Goal: Task Accomplishment & Management: Use online tool/utility

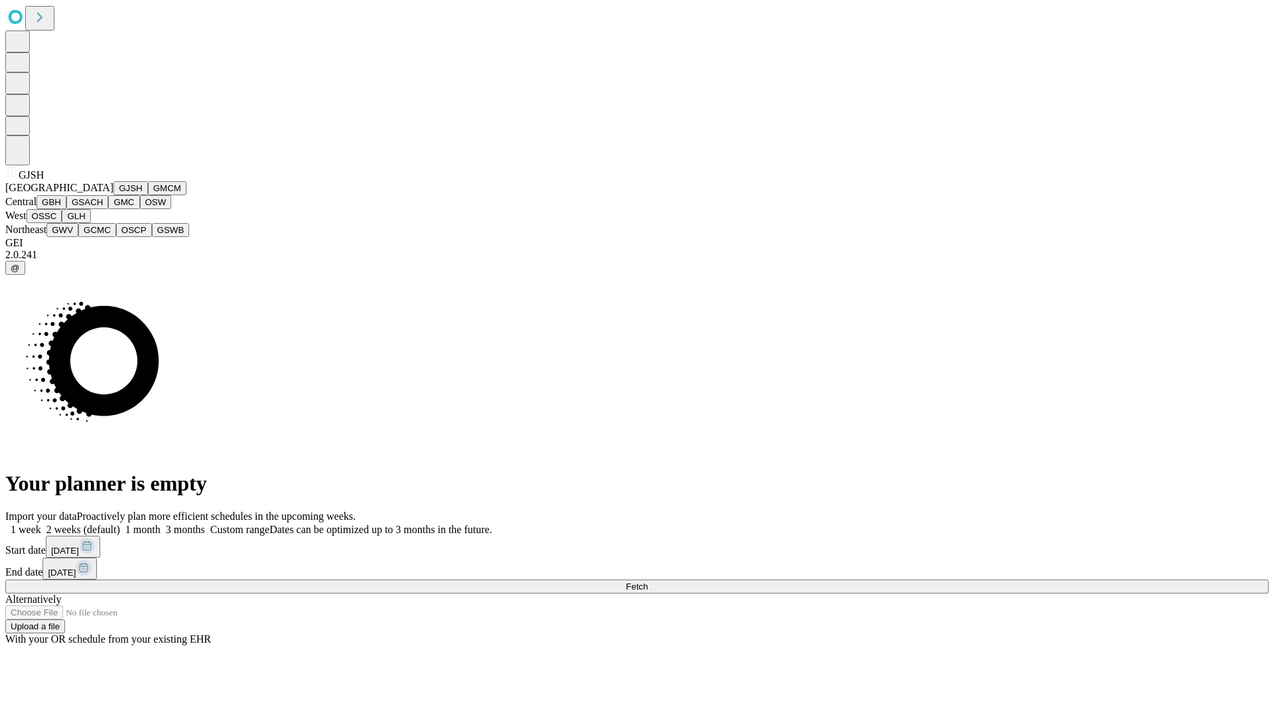
click at [113, 195] on button "GJSH" at bounding box center [130, 188] width 35 height 14
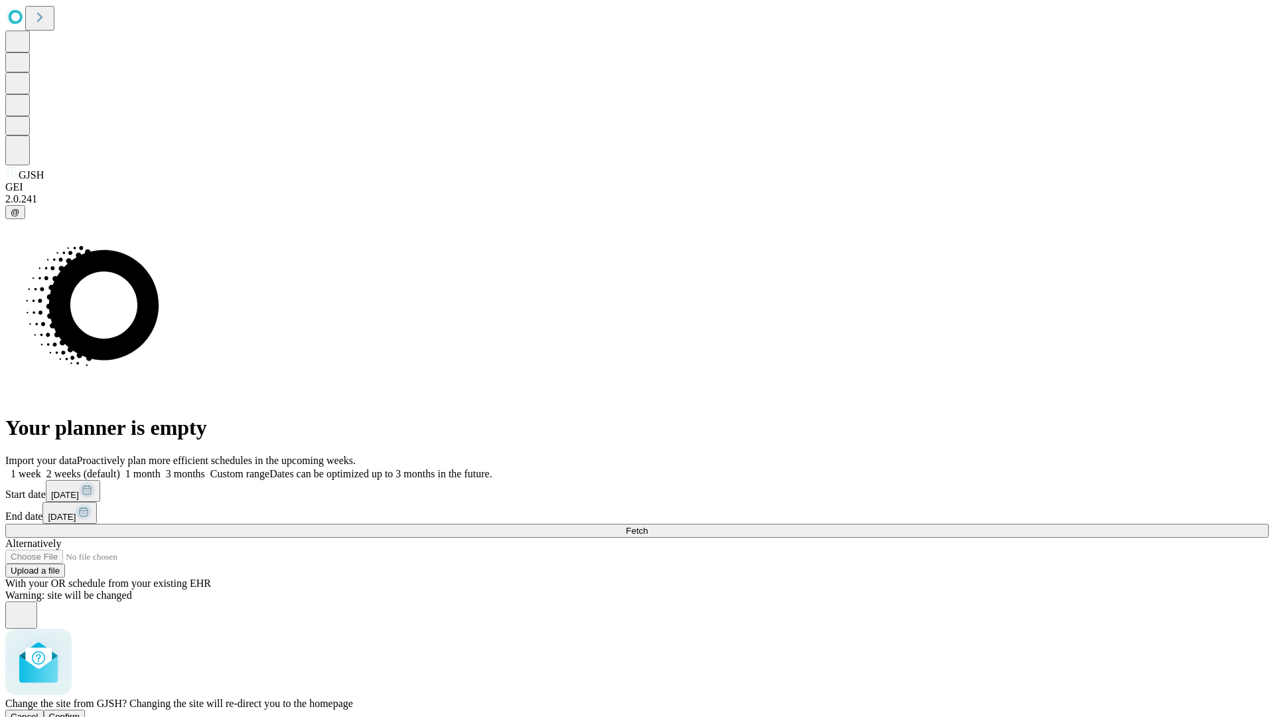
click at [80, 711] on span "Confirm" at bounding box center [64, 716] width 31 height 10
click at [120, 468] on label "2 weeks (default)" at bounding box center [80, 473] width 79 height 11
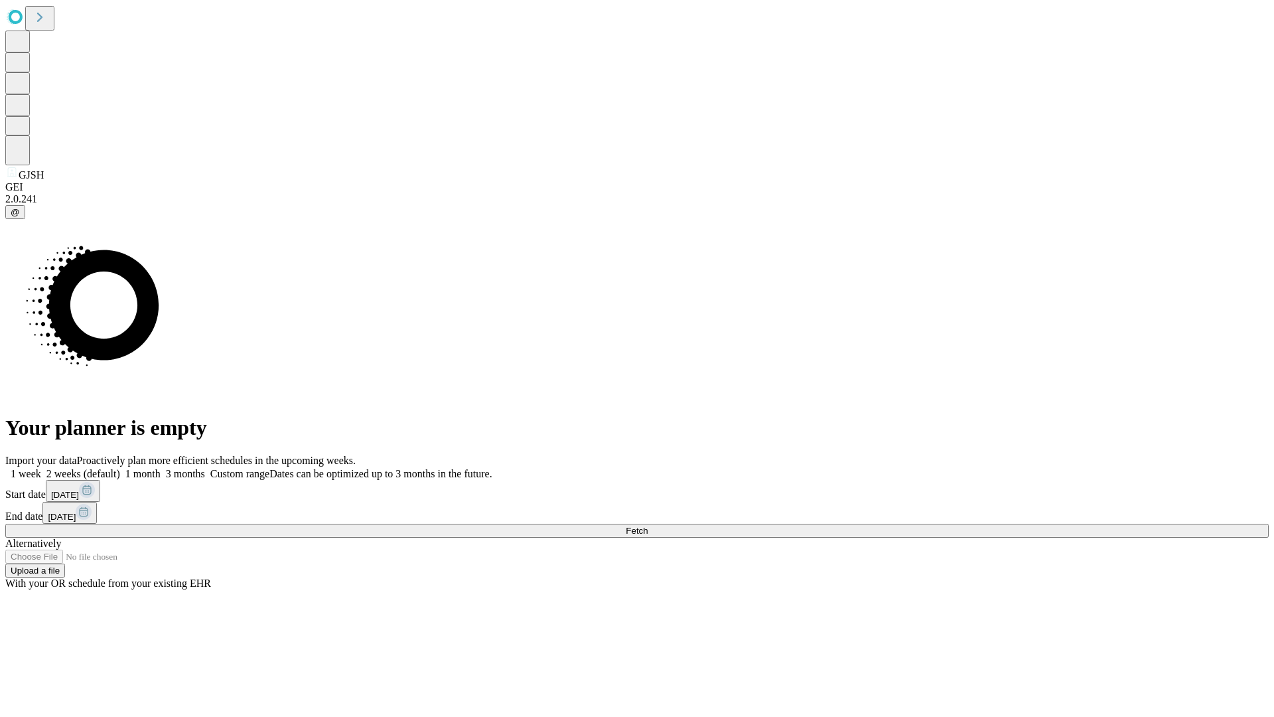
click at [648, 526] on span "Fetch" at bounding box center [637, 531] width 22 height 10
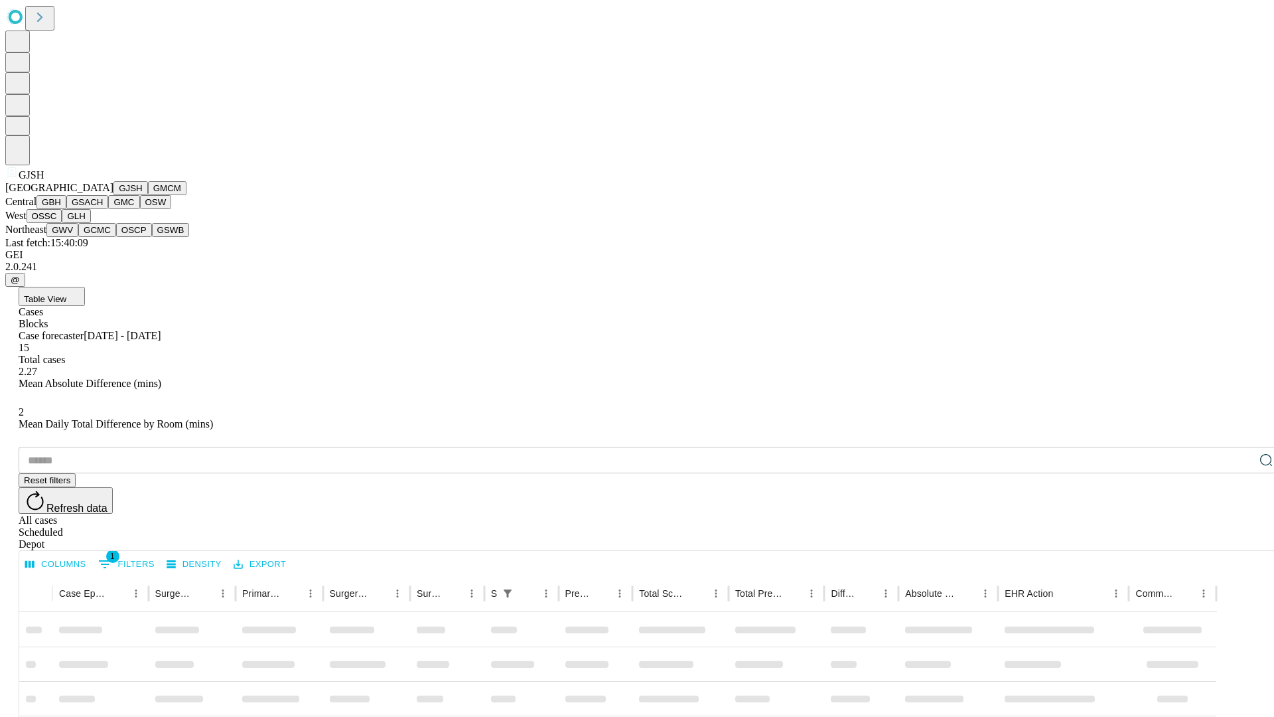
click at [148, 195] on button "GMCM" at bounding box center [167, 188] width 38 height 14
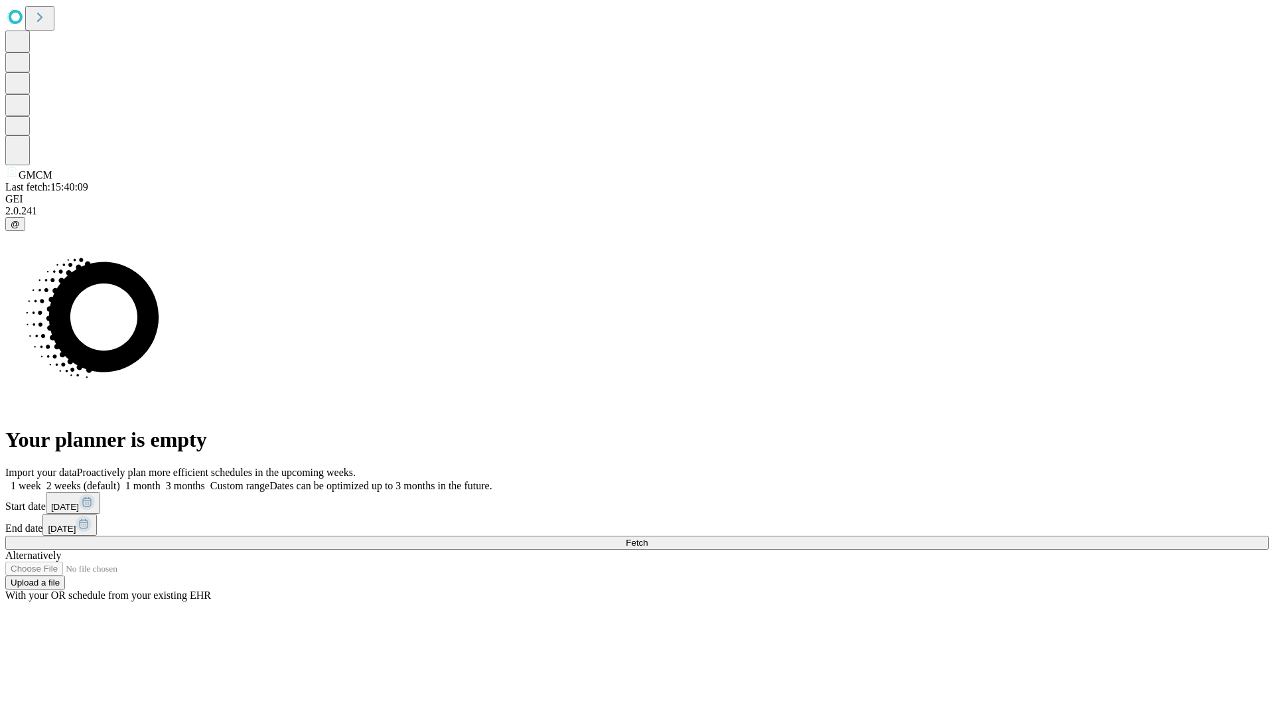
click at [120, 480] on label "2 weeks (default)" at bounding box center [80, 485] width 79 height 11
click at [648, 538] on span "Fetch" at bounding box center [637, 543] width 22 height 10
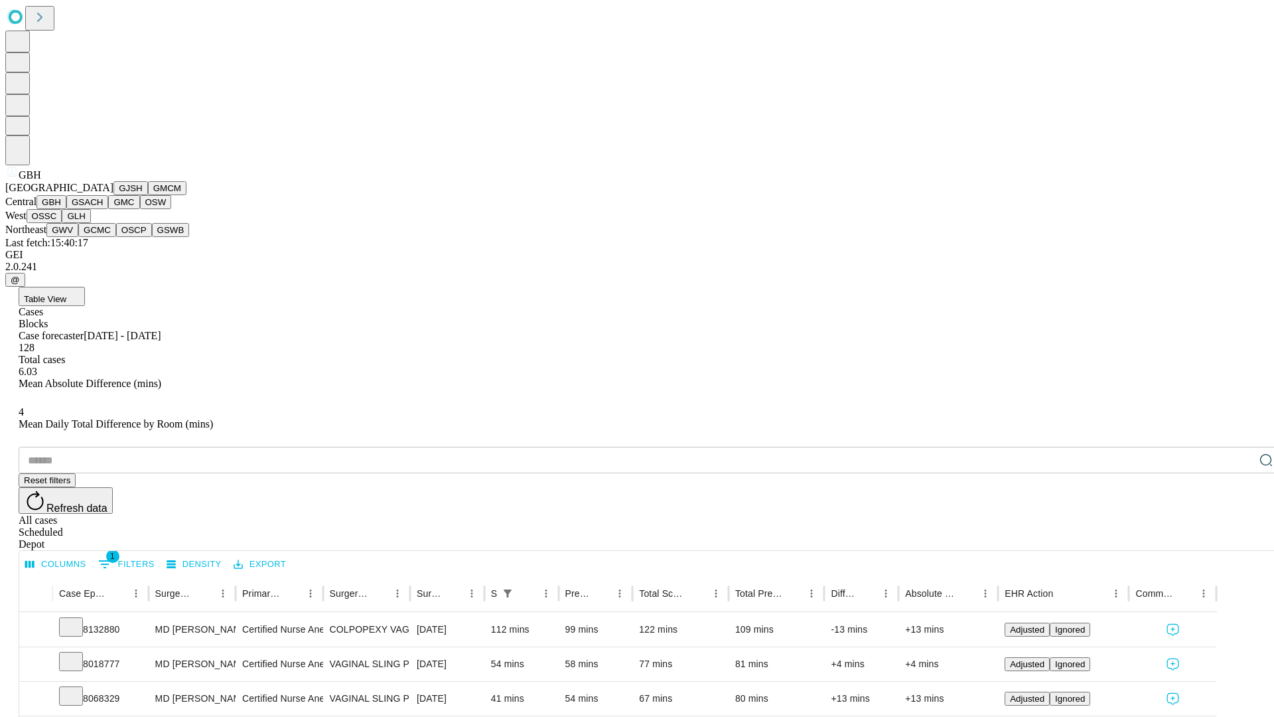
click at [103, 209] on button "GSACH" at bounding box center [87, 202] width 42 height 14
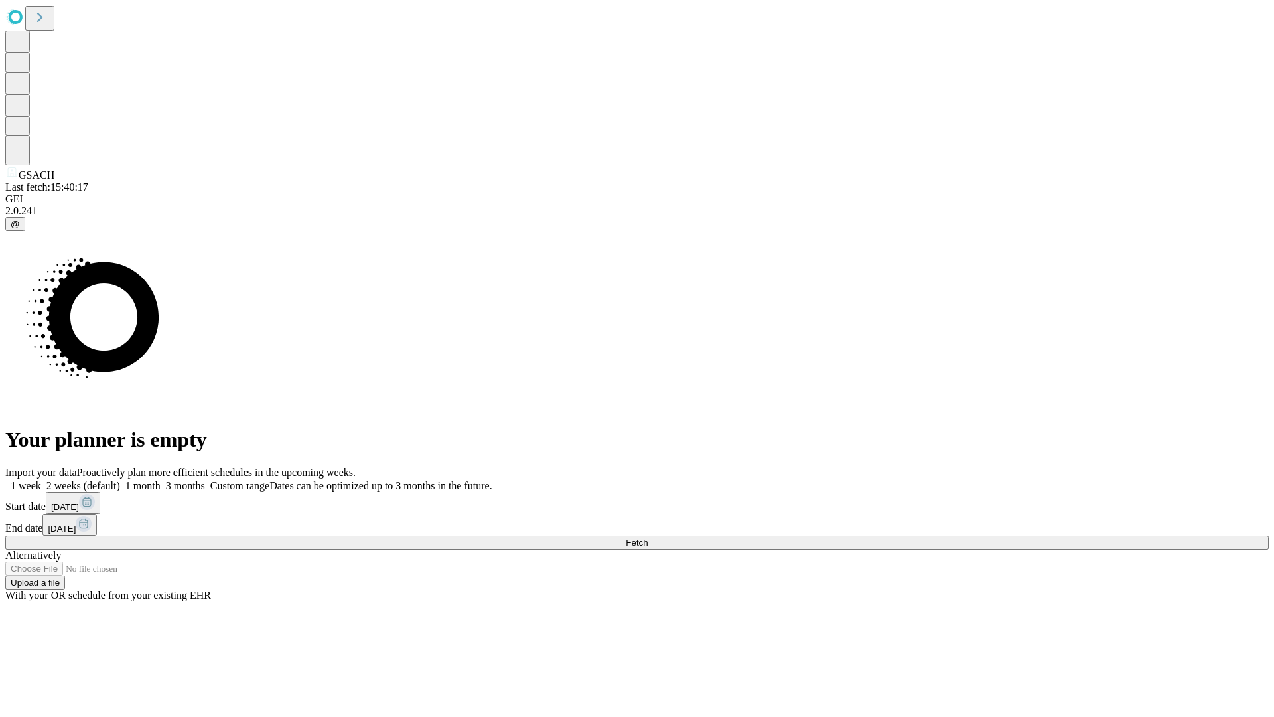
click at [120, 480] on label "2 weeks (default)" at bounding box center [80, 485] width 79 height 11
click at [648, 538] on span "Fetch" at bounding box center [637, 543] width 22 height 10
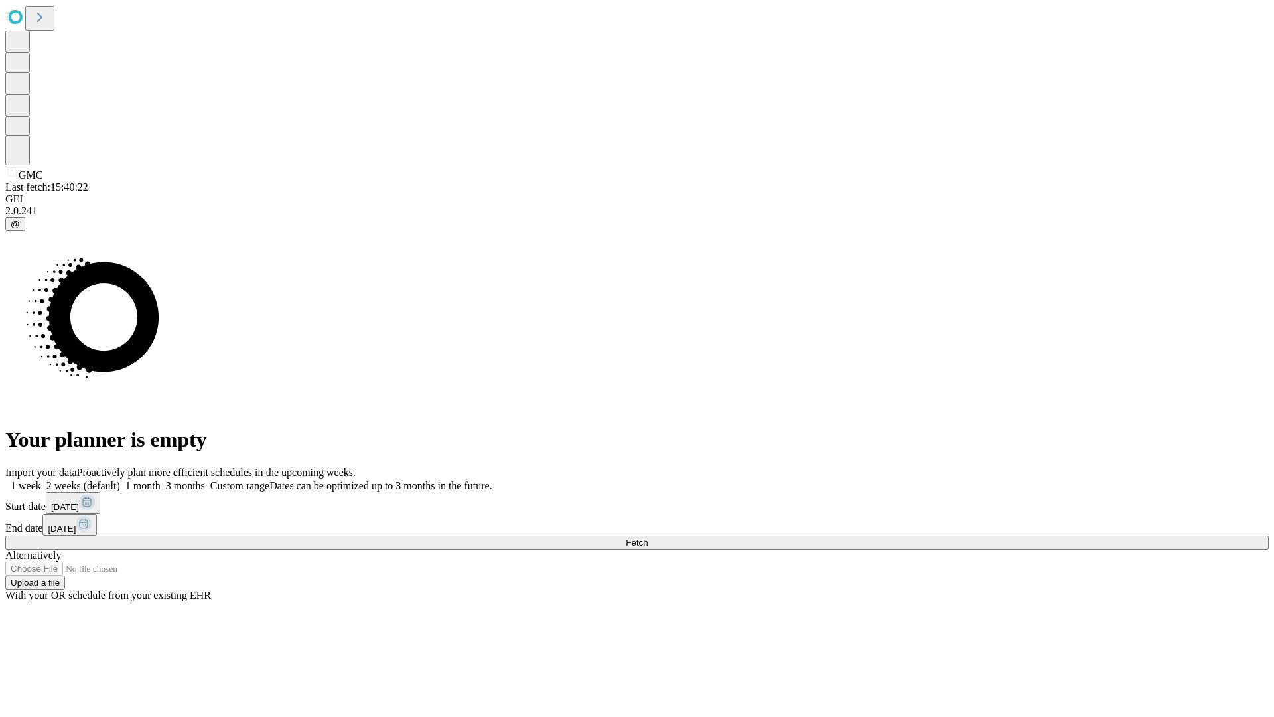
click at [120, 480] on label "2 weeks (default)" at bounding box center [80, 485] width 79 height 11
click at [648, 538] on span "Fetch" at bounding box center [637, 543] width 22 height 10
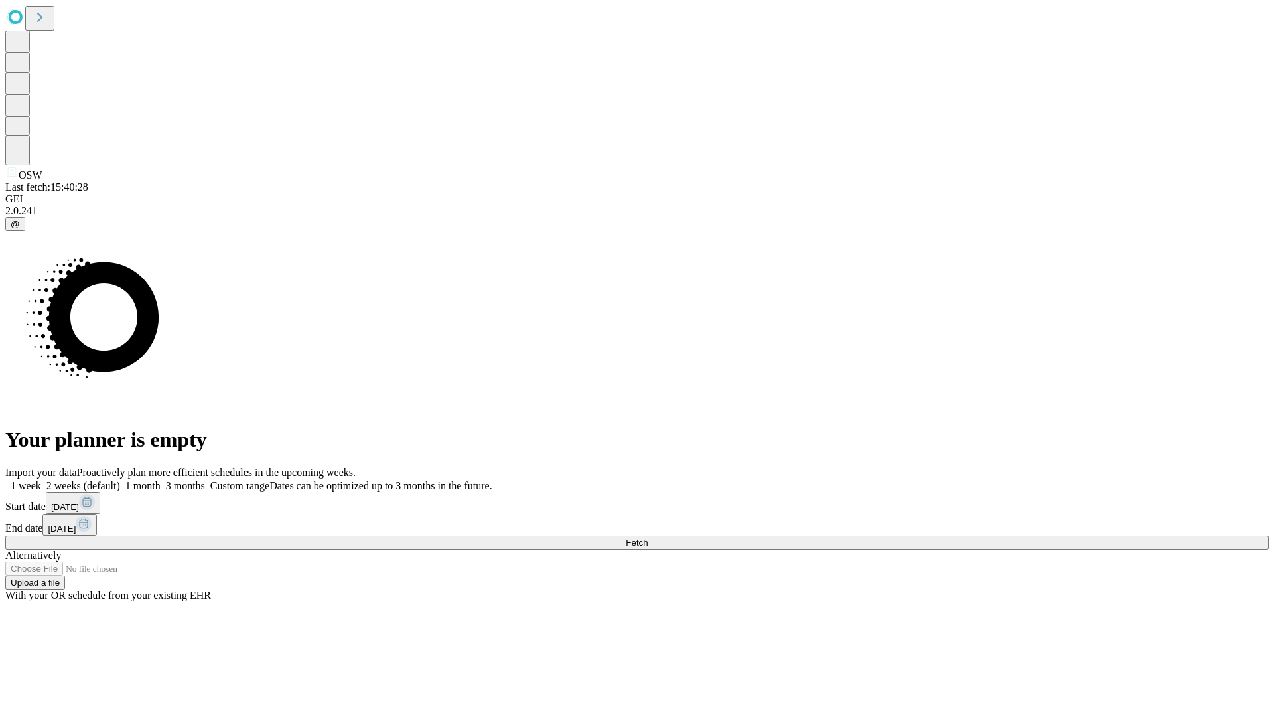
click at [120, 480] on label "2 weeks (default)" at bounding box center [80, 485] width 79 height 11
click at [648, 538] on span "Fetch" at bounding box center [637, 543] width 22 height 10
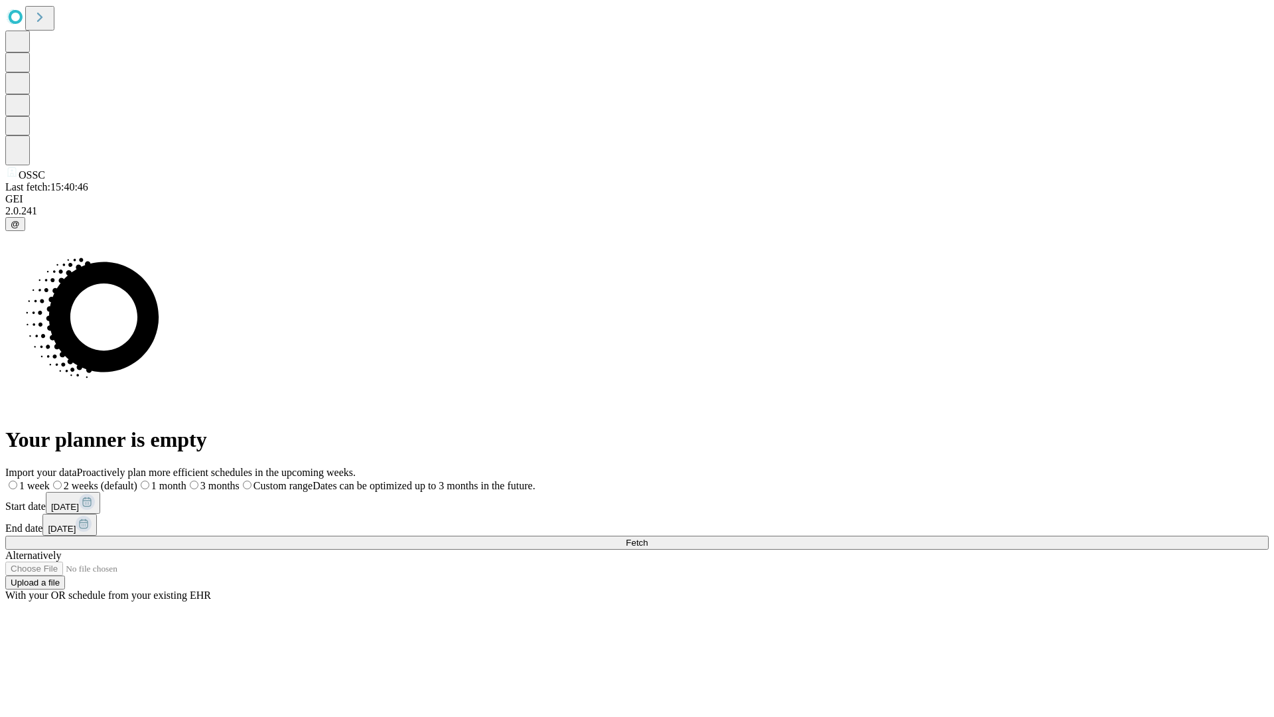
click at [137, 480] on label "2 weeks (default)" at bounding box center [94, 485] width 88 height 11
click at [648, 538] on span "Fetch" at bounding box center [637, 543] width 22 height 10
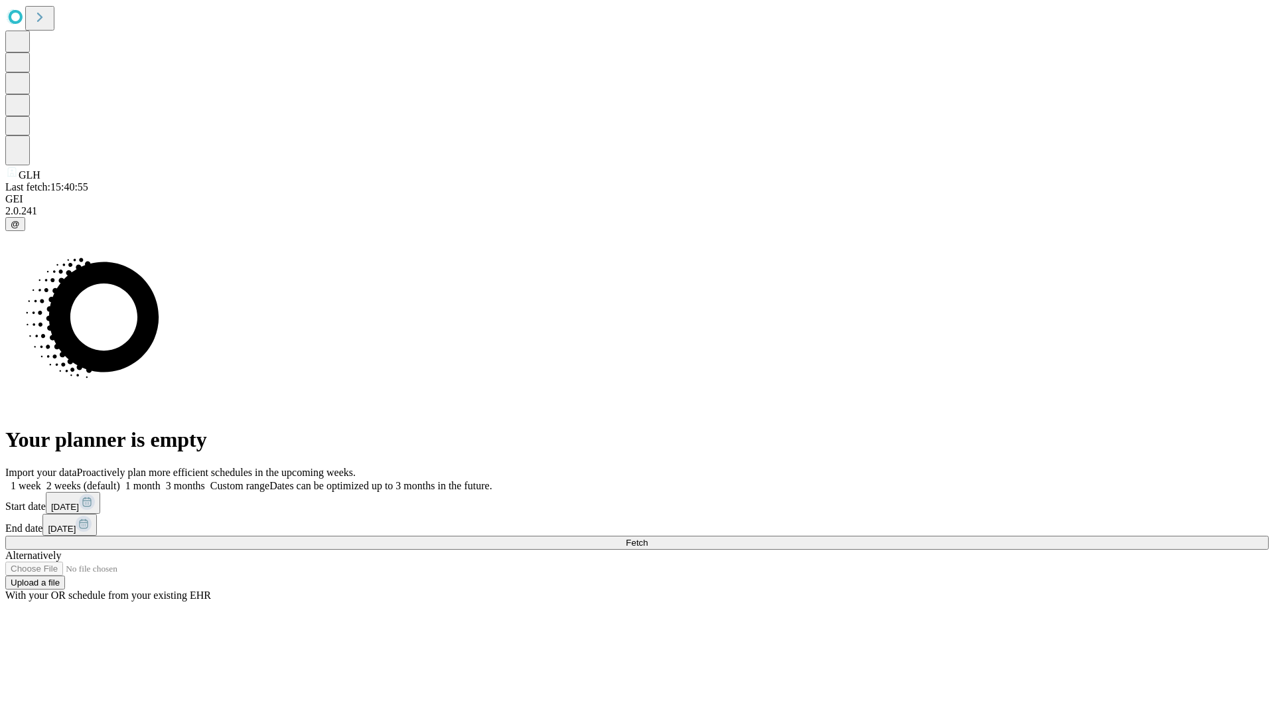
click at [120, 480] on label "2 weeks (default)" at bounding box center [80, 485] width 79 height 11
click at [648, 538] on span "Fetch" at bounding box center [637, 543] width 22 height 10
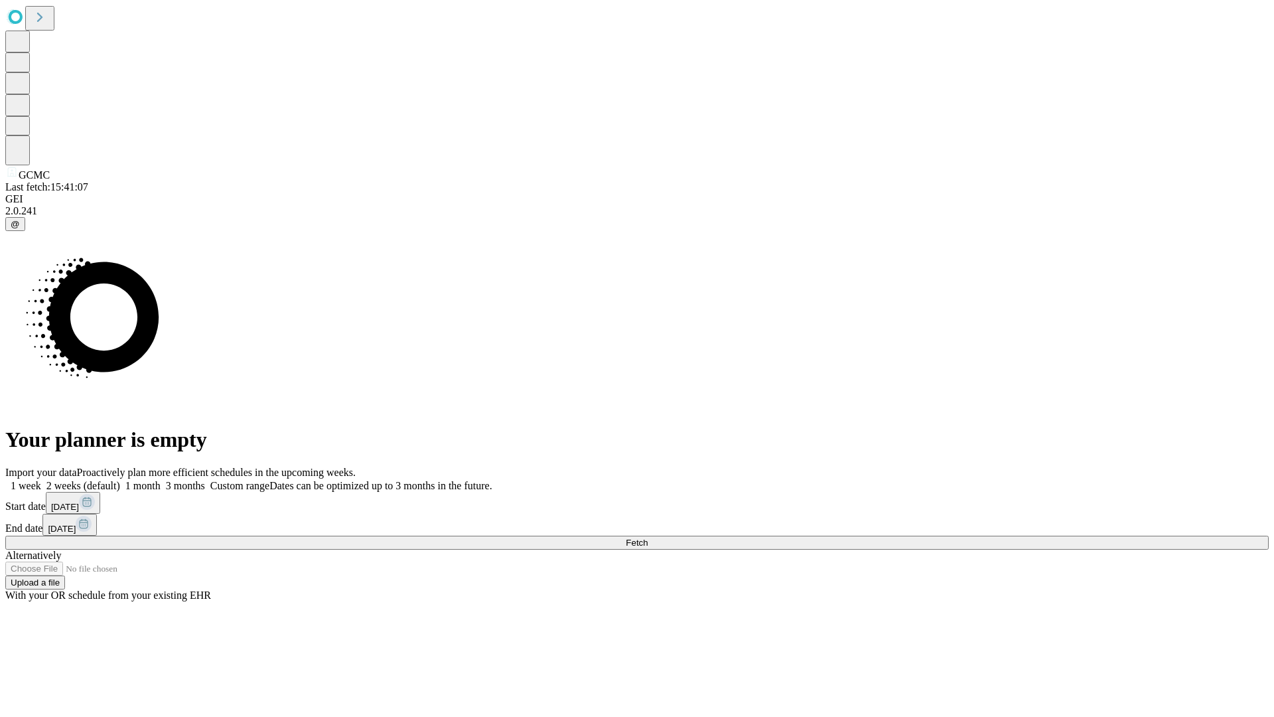
click at [120, 480] on label "2 weeks (default)" at bounding box center [80, 485] width 79 height 11
click at [648, 538] on span "Fetch" at bounding box center [637, 543] width 22 height 10
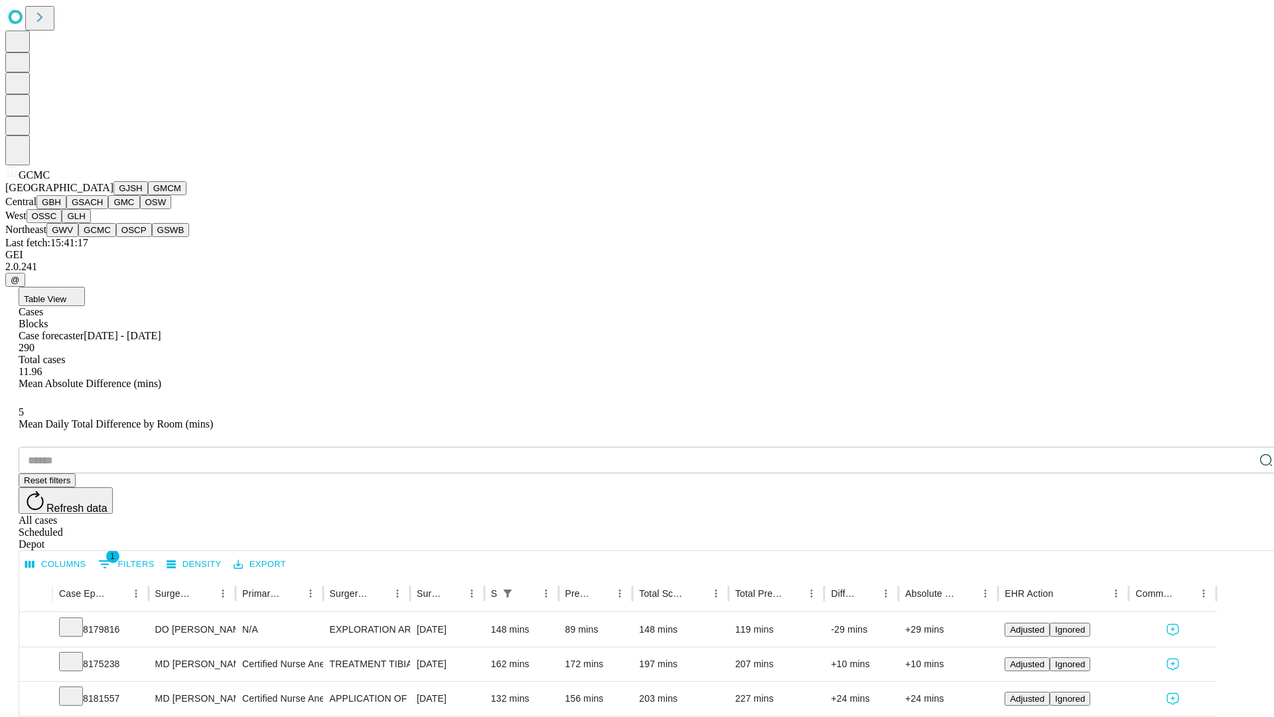
click at [116, 237] on button "OSCP" at bounding box center [134, 230] width 36 height 14
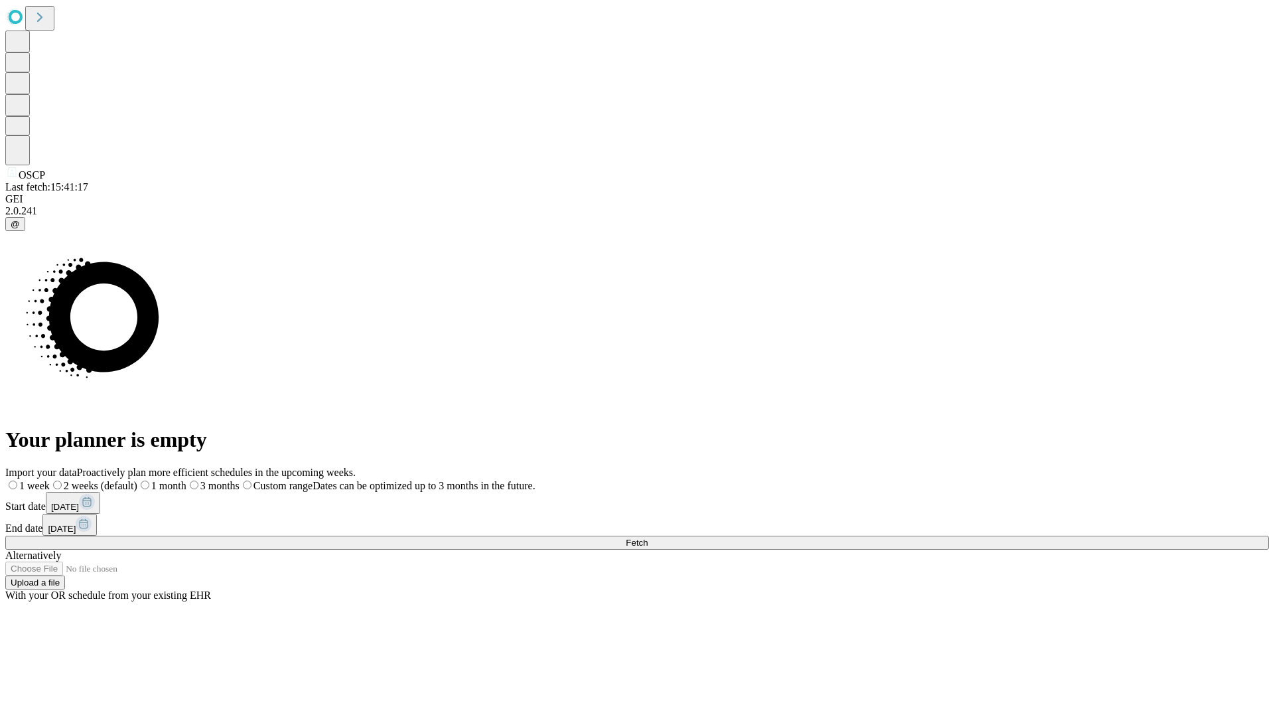
click at [137, 480] on label "2 weeks (default)" at bounding box center [94, 485] width 88 height 11
click at [648, 538] on span "Fetch" at bounding box center [637, 543] width 22 height 10
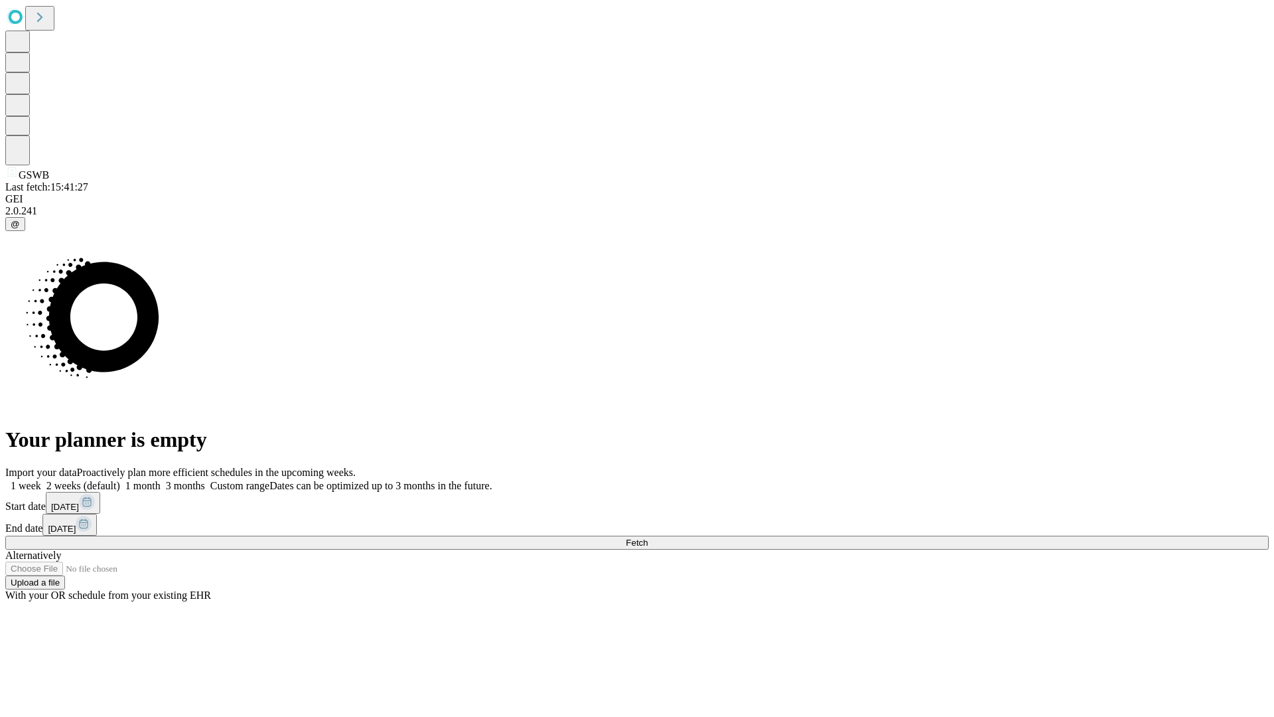
click at [120, 480] on label "2 weeks (default)" at bounding box center [80, 485] width 79 height 11
click at [648, 538] on span "Fetch" at bounding box center [637, 543] width 22 height 10
